Goal: Information Seeking & Learning: Find contact information

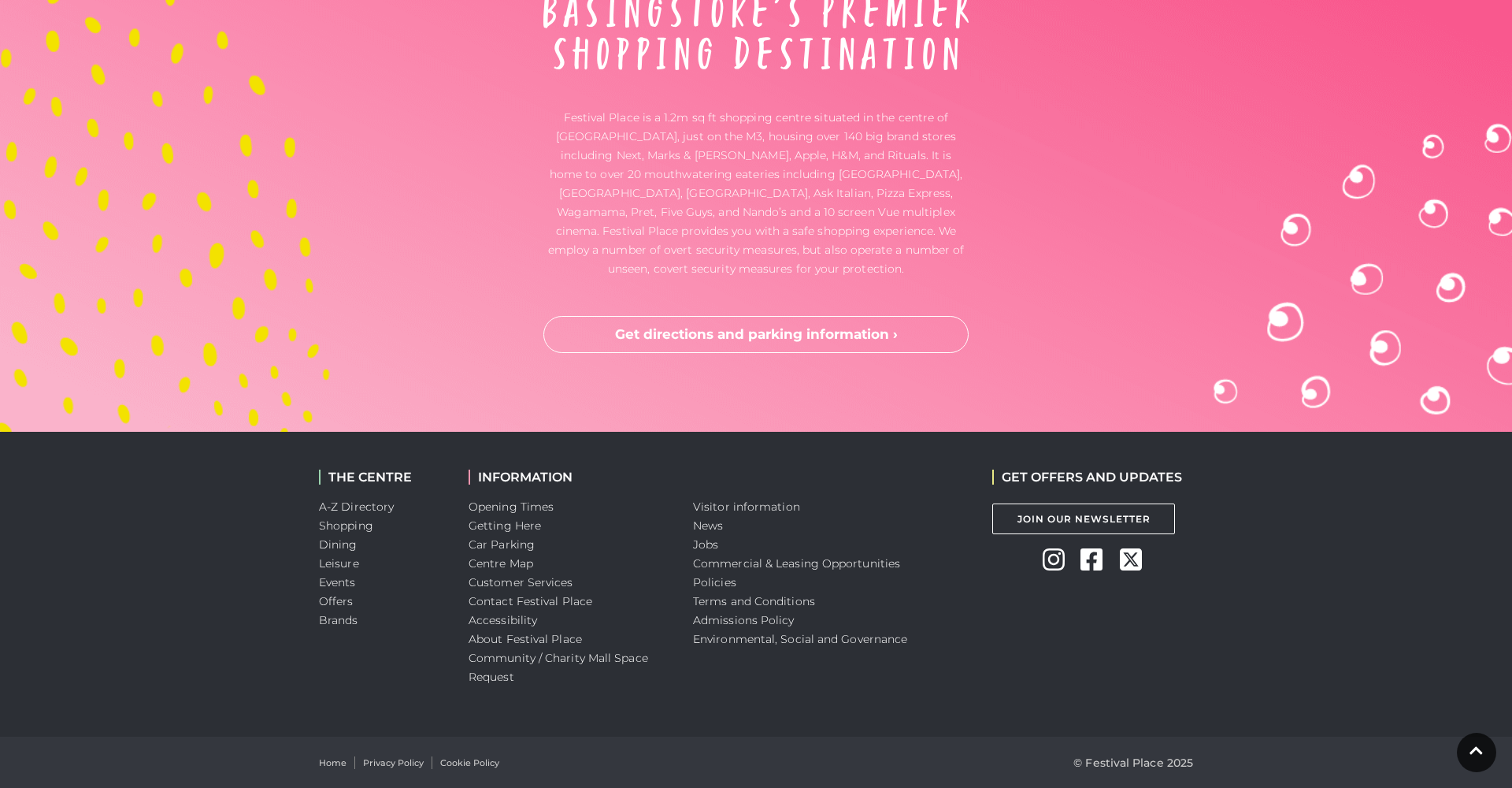
scroll to position [5227, 0]
click at [705, 544] on link "Jobs" at bounding box center [706, 544] width 26 height 14
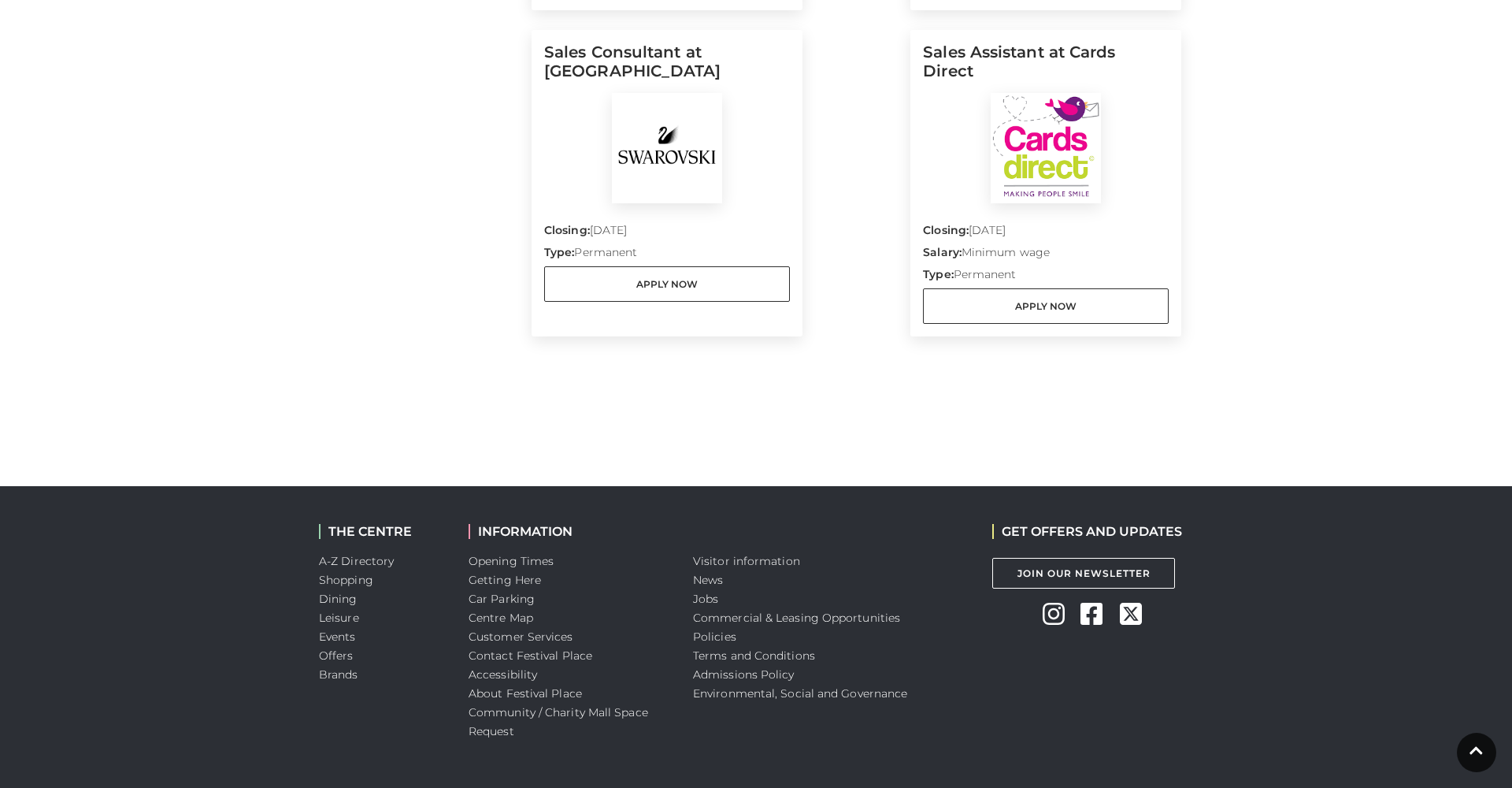
scroll to position [1856, 0]
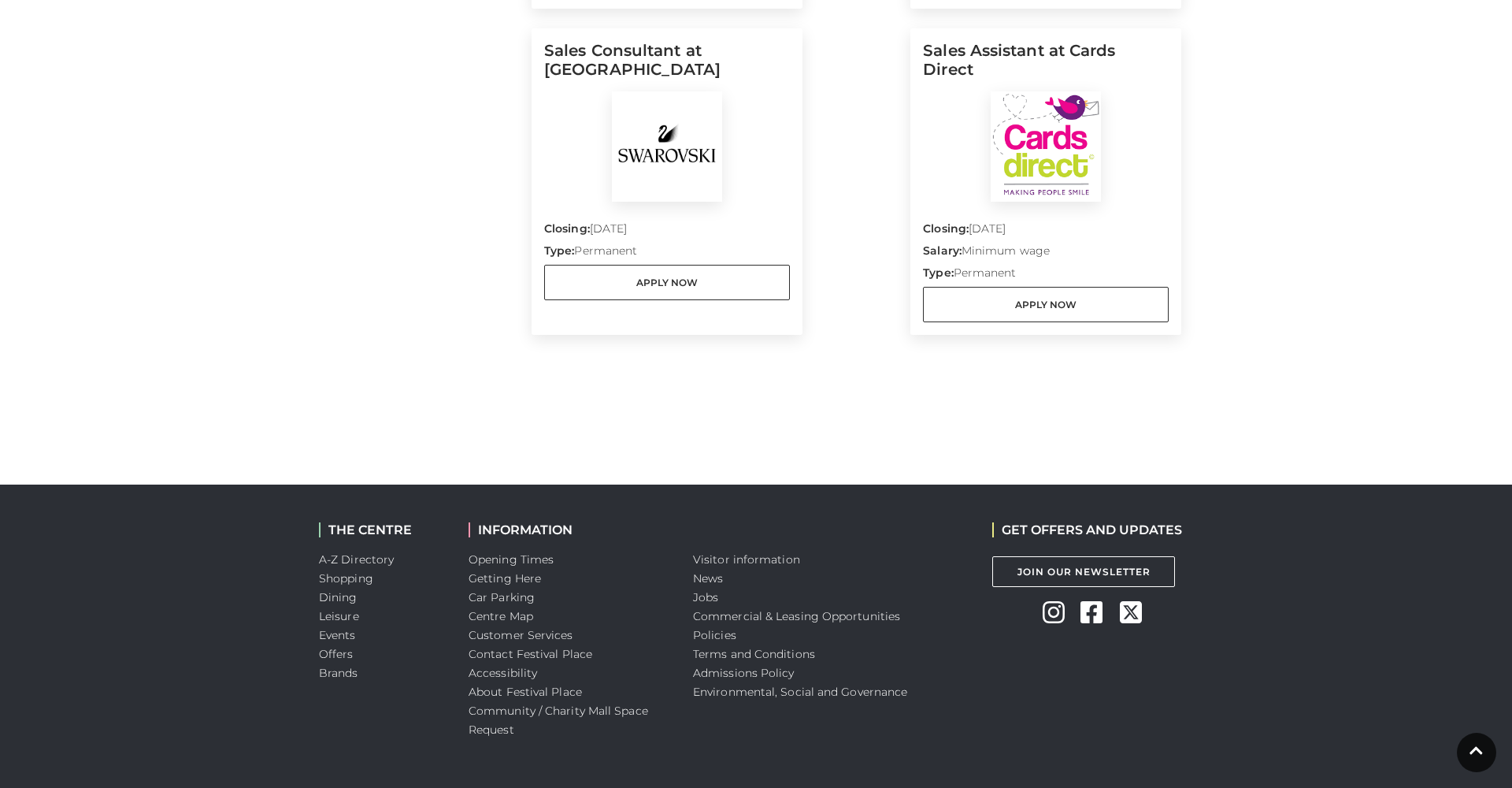
click at [1073, 217] on div "Closing: [DATE] Salary: Minimum wage Type: Permanent Apply Now" at bounding box center [1045, 262] width 246 height 120
click at [1057, 306] on link "Apply Now" at bounding box center [1045, 304] width 246 height 36
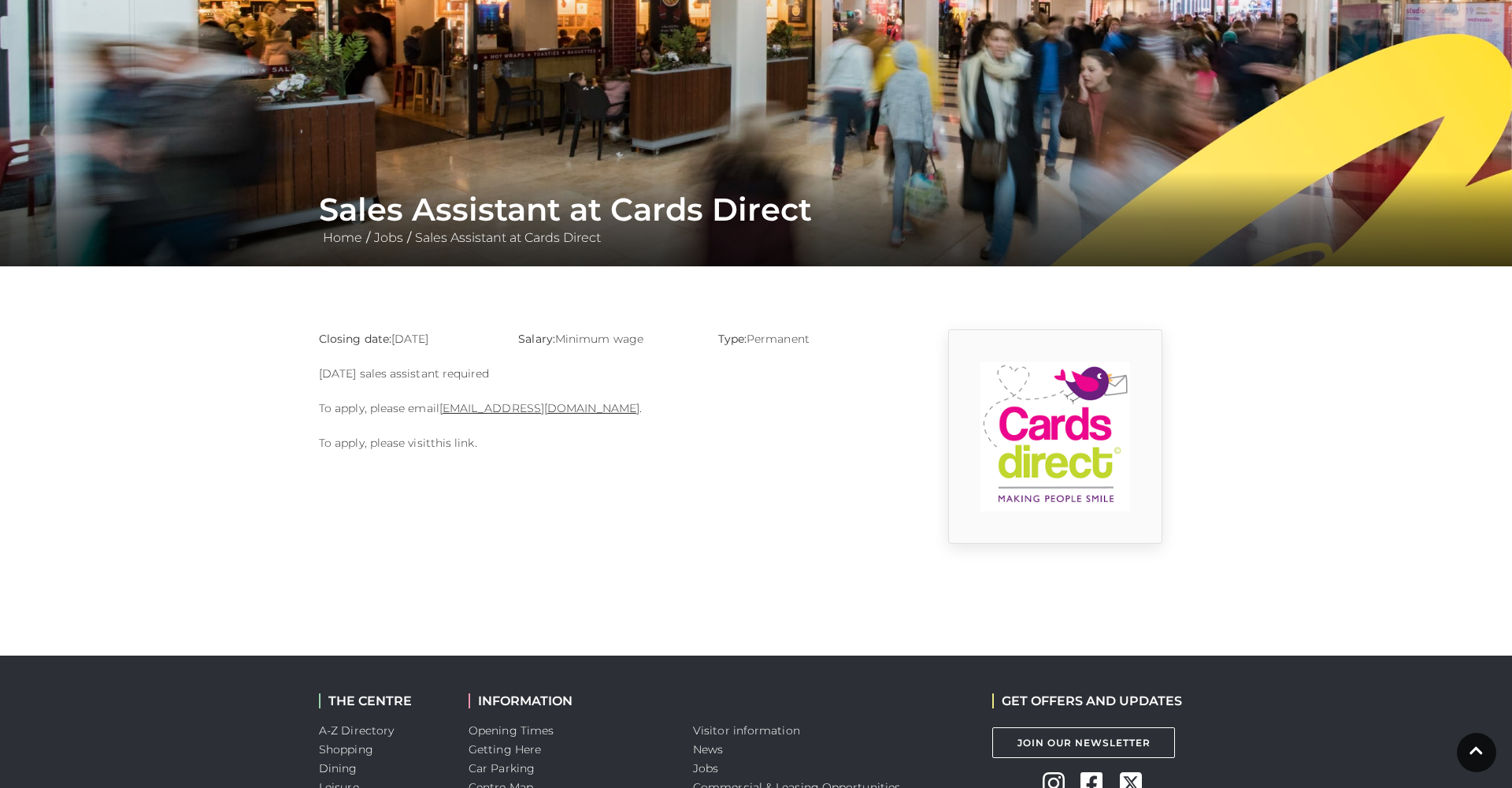
scroll to position [126, 0]
click at [462, 449] on link "this link" at bounding box center [452, 443] width 44 height 14
drag, startPoint x: 500, startPoint y: 375, endPoint x: 318, endPoint y: 376, distance: 182.0
click at [318, 376] on div "Closing date: 31-08-2025 Salary: Minimum wage Type: Permanent Sunday sales assi…" at bounding box center [606, 436] width 598 height 214
click at [510, 409] on link "basingstoke@cardsdirect.co.uk" at bounding box center [539, 409] width 200 height 14
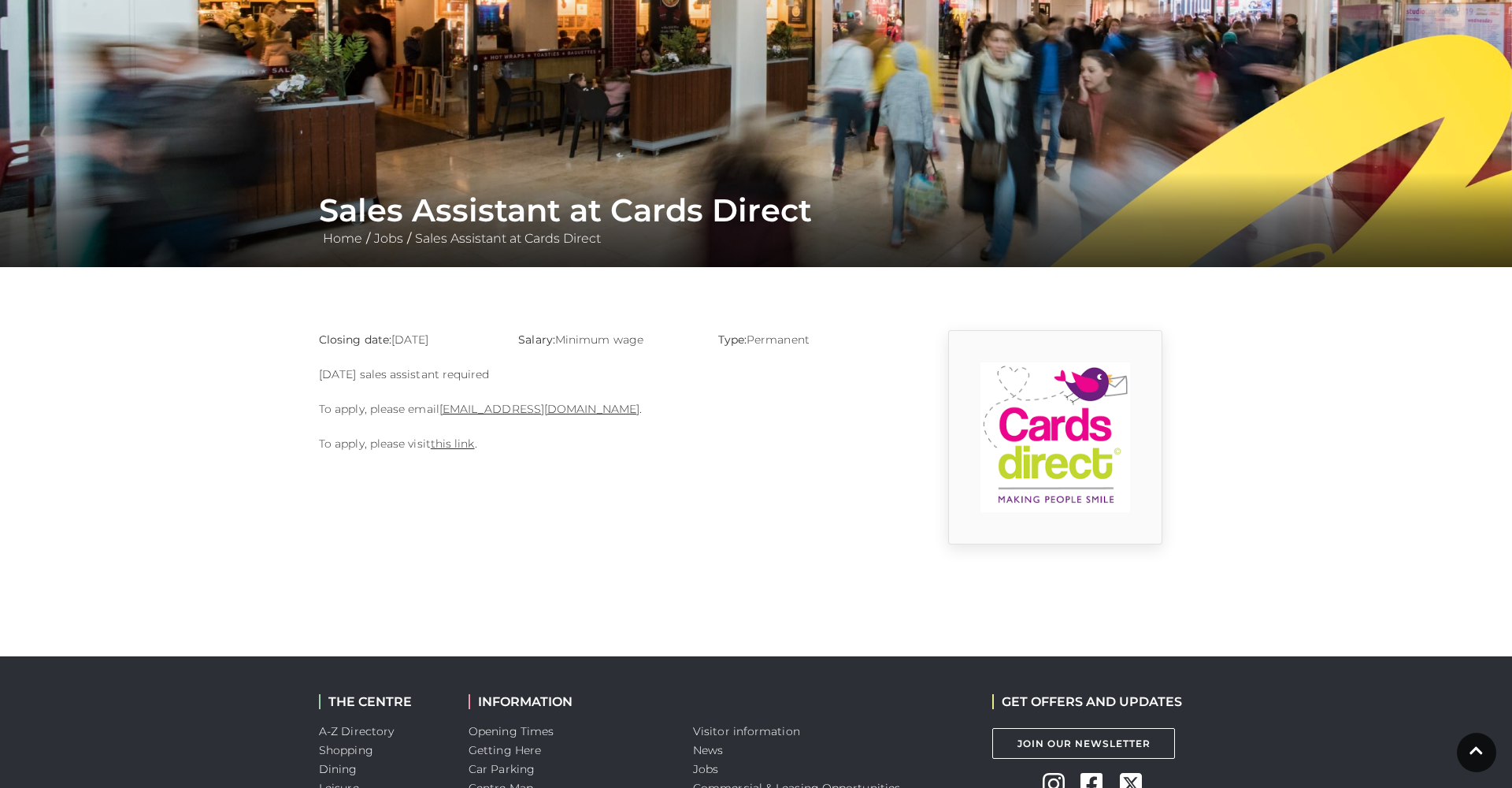
click at [683, 432] on div "Closing date: 31-08-2025 Salary: Minimum wage Type: Permanent Sunday sales assi…" at bounding box center [606, 436] width 598 height 214
click at [500, 495] on div "Closing date: 31-08-2025 Salary: Minimum wage Type: Permanent Sunday sales assi…" at bounding box center [606, 436] width 598 height 214
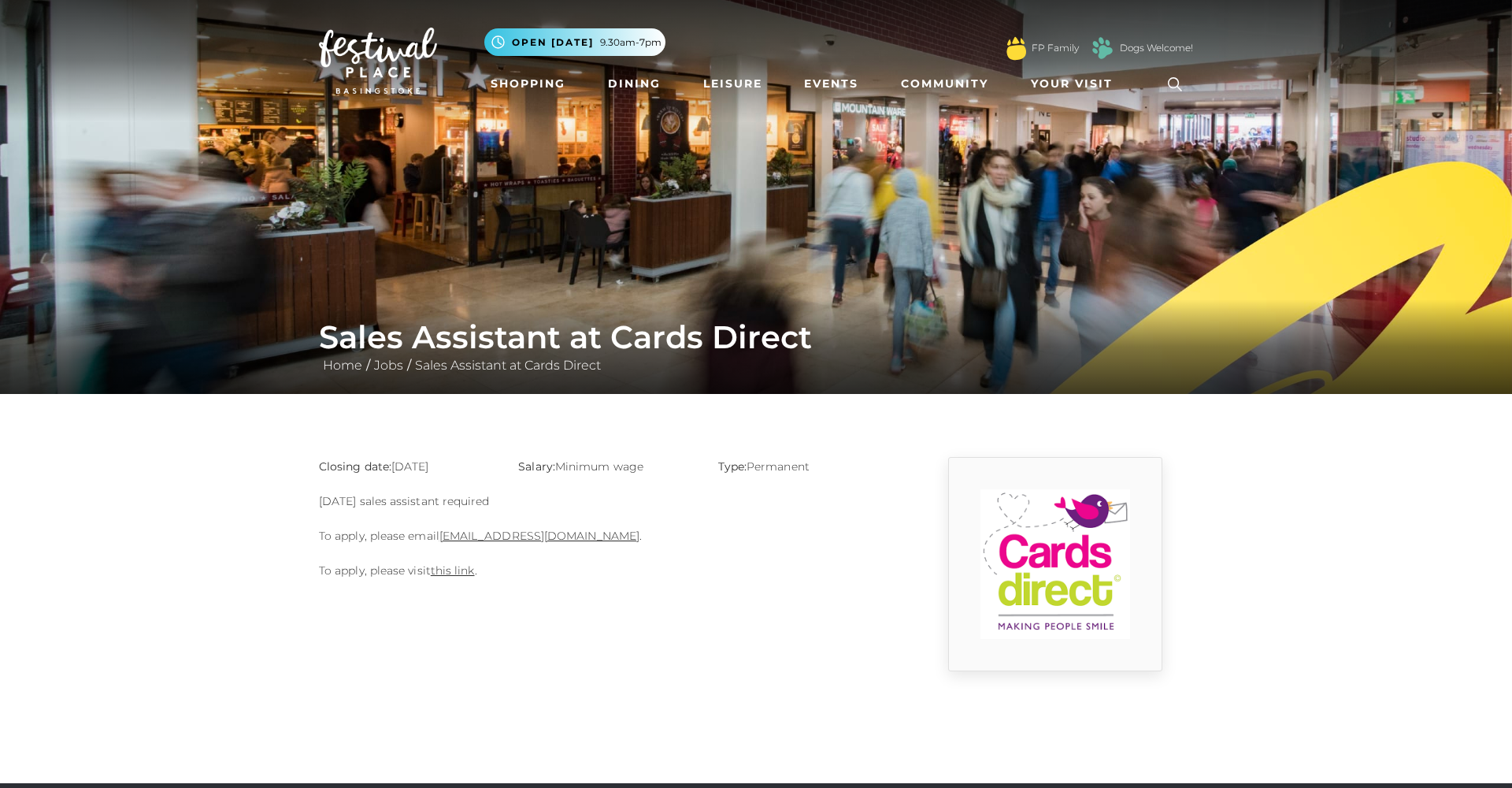
scroll to position [0, 0]
